Goal: Information Seeking & Learning: Check status

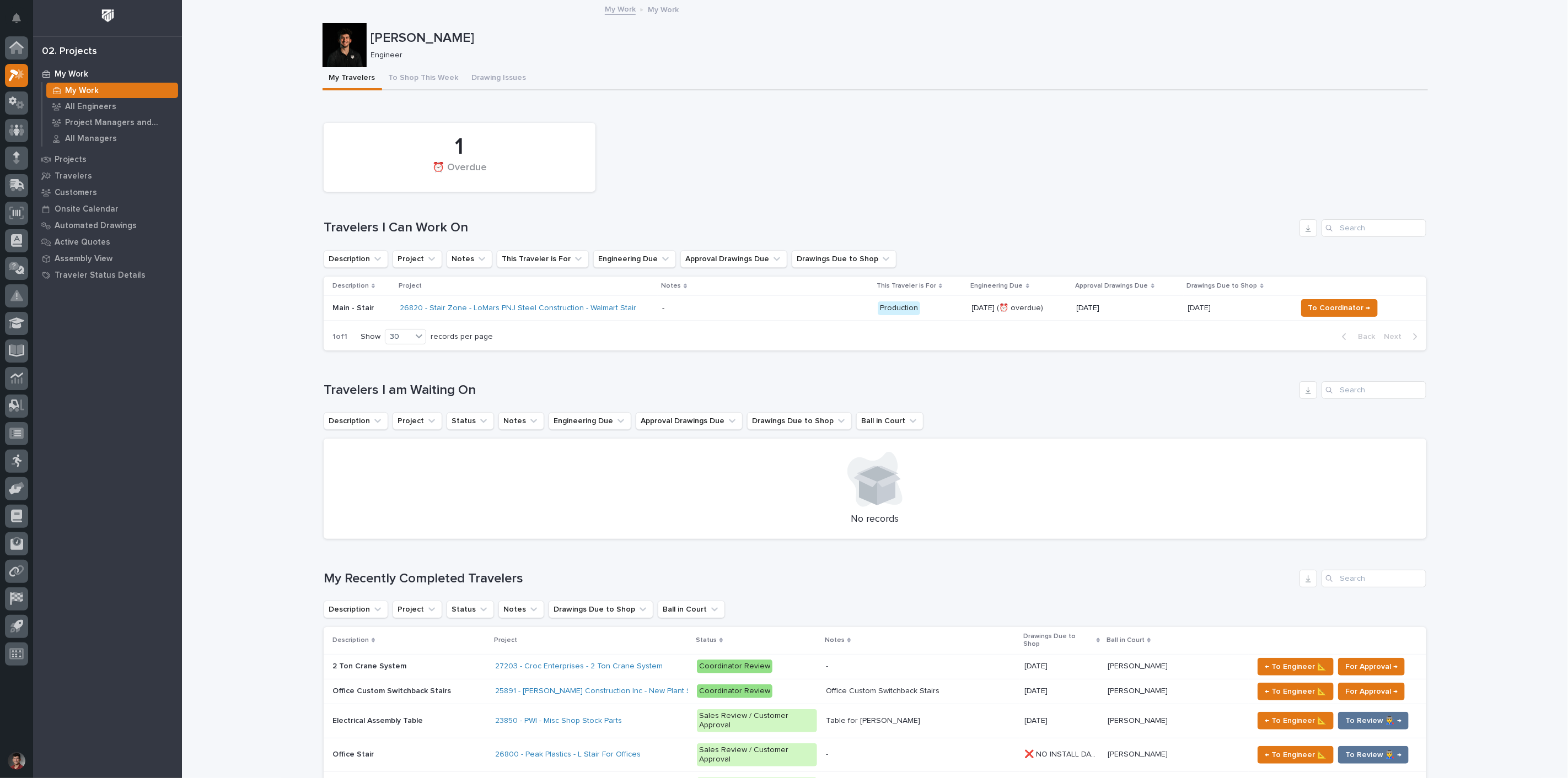
click at [1032, 158] on div "1 ⏰ Overdue" at bounding box center [875, 158] width 1114 height 80
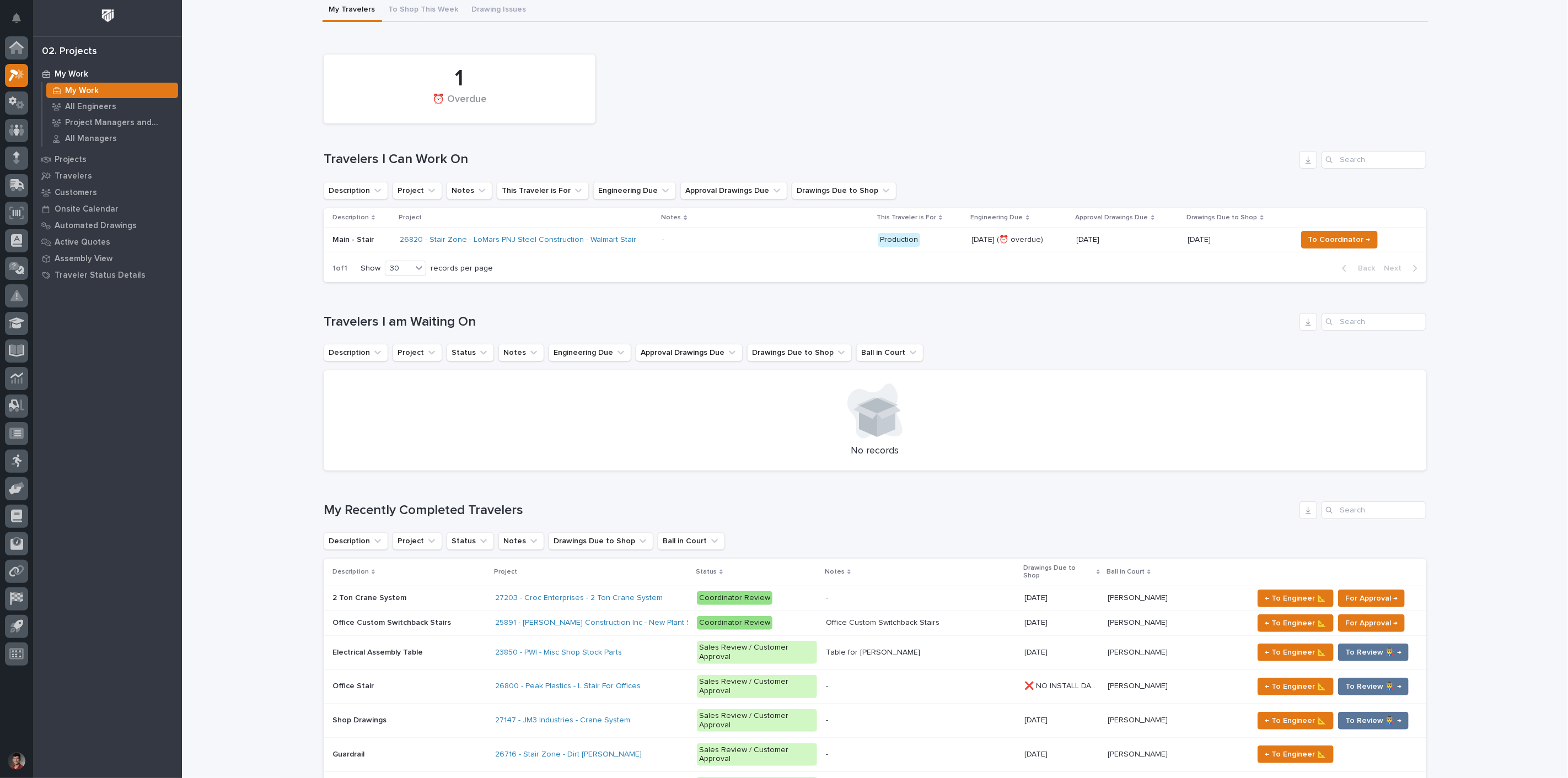
scroll to position [184, 0]
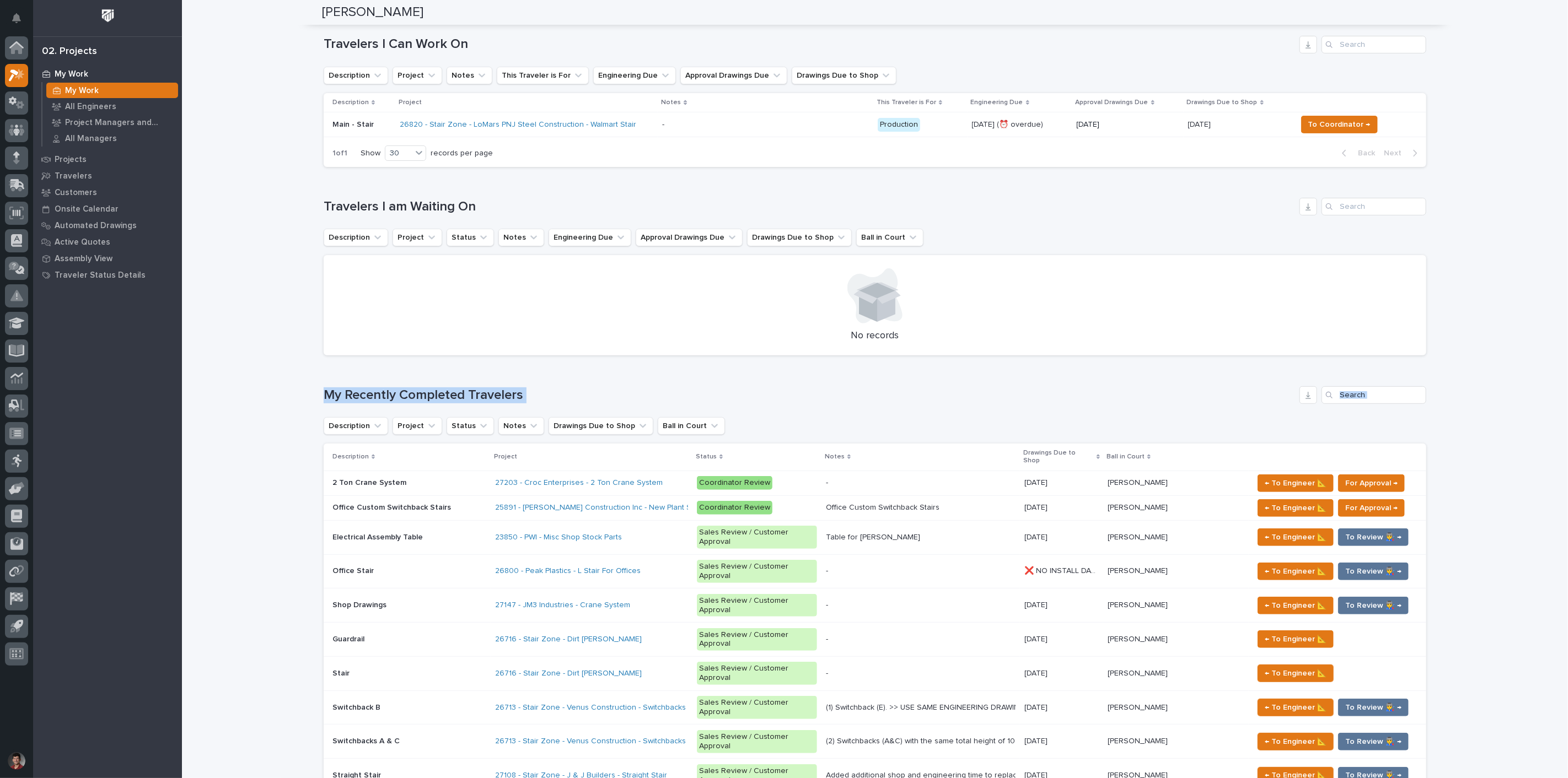
drag, startPoint x: 320, startPoint y: 391, endPoint x: 493, endPoint y: 406, distance: 173.6
click at [491, 405] on div "My Recently Completed Travelers Description Project Status Notes Drawings Due t…" at bounding box center [875, 758] width 1103 height 743
click at [538, 394] on h1 "My Recently Completed Travelers" at bounding box center [810, 395] width 972 height 16
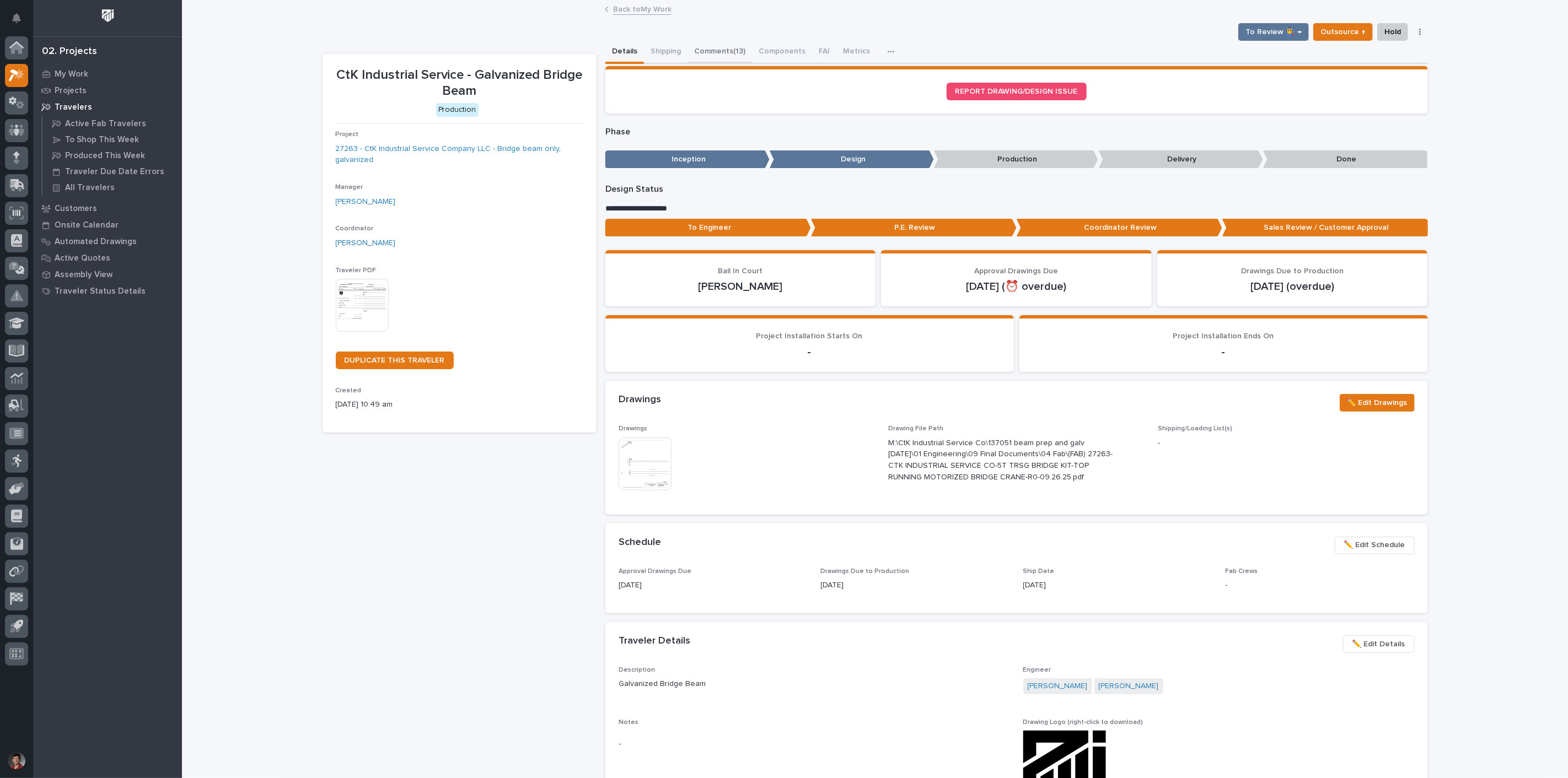
click at [720, 51] on button "Comments (13)" at bounding box center [720, 52] width 64 height 23
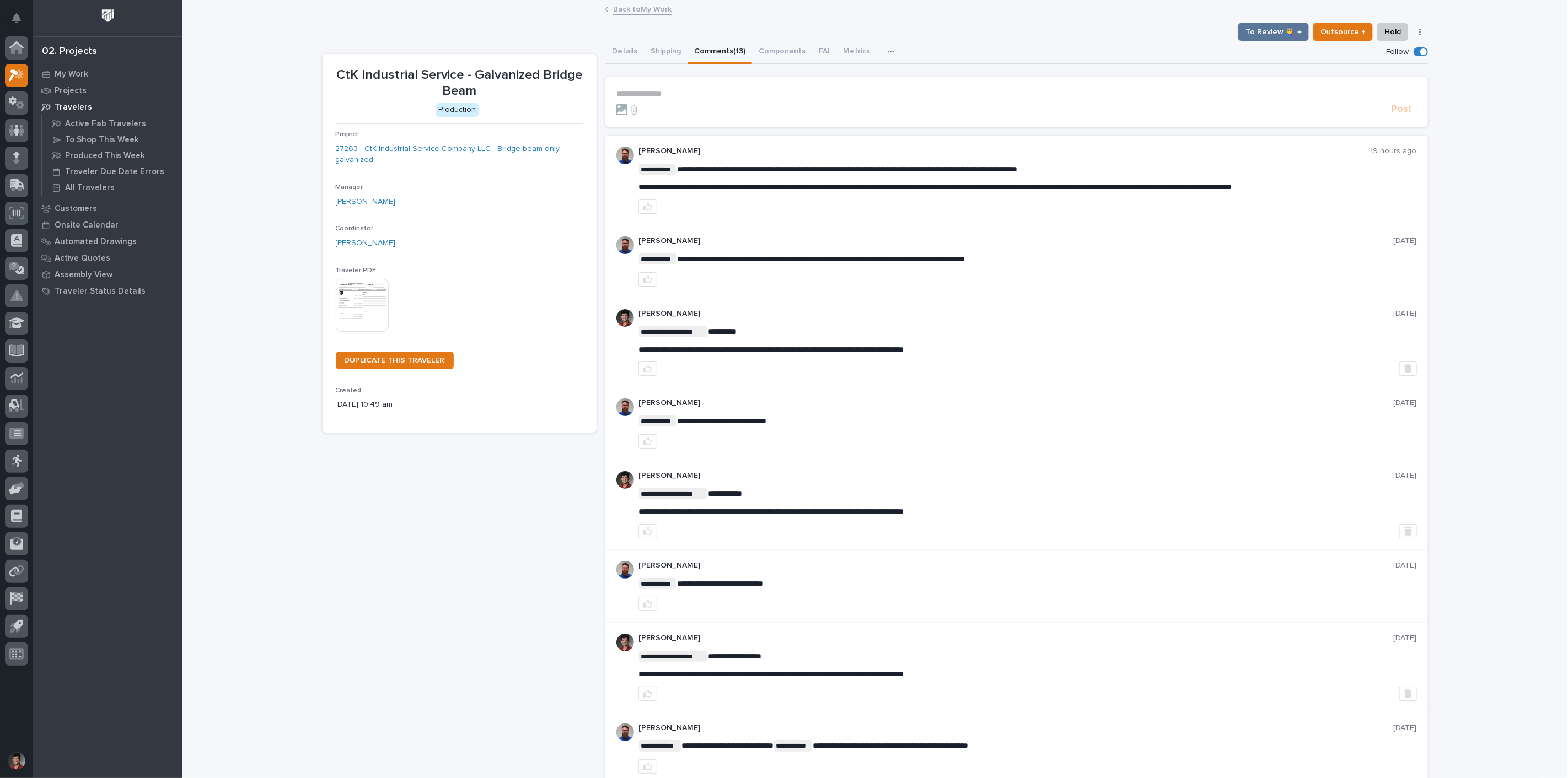
click at [411, 150] on link "27263 - CtK Industrial Service Company LLC - Bridge beam only, galvanized" at bounding box center [459, 154] width 247 height 23
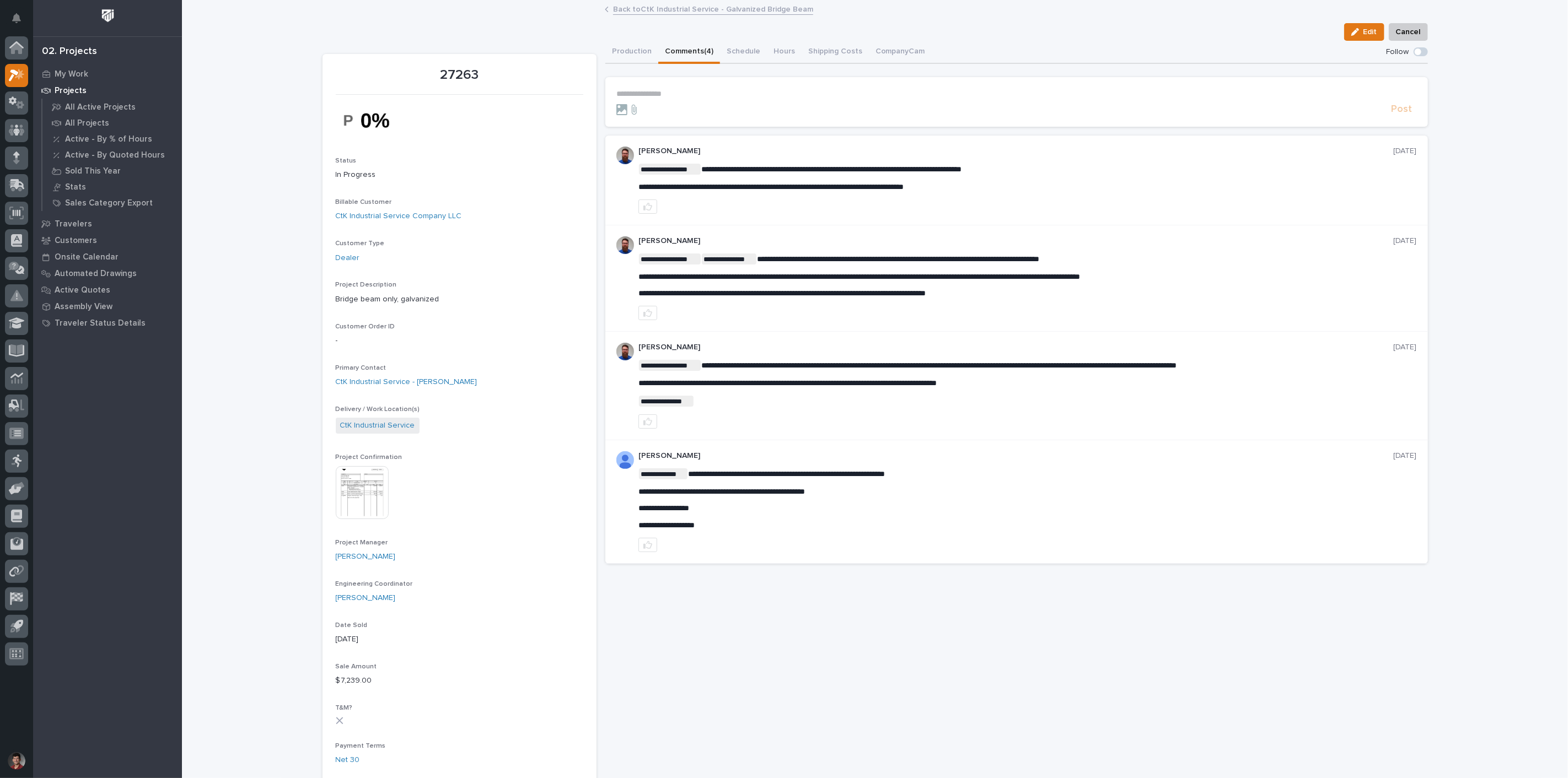
click at [688, 51] on button "Comments (4)" at bounding box center [689, 52] width 62 height 23
click at [653, 7] on link "Back to CtK Industrial Service - Galvanized Bridge Beam" at bounding box center [713, 8] width 200 height 13
